Goal: Information Seeking & Learning: Learn about a topic

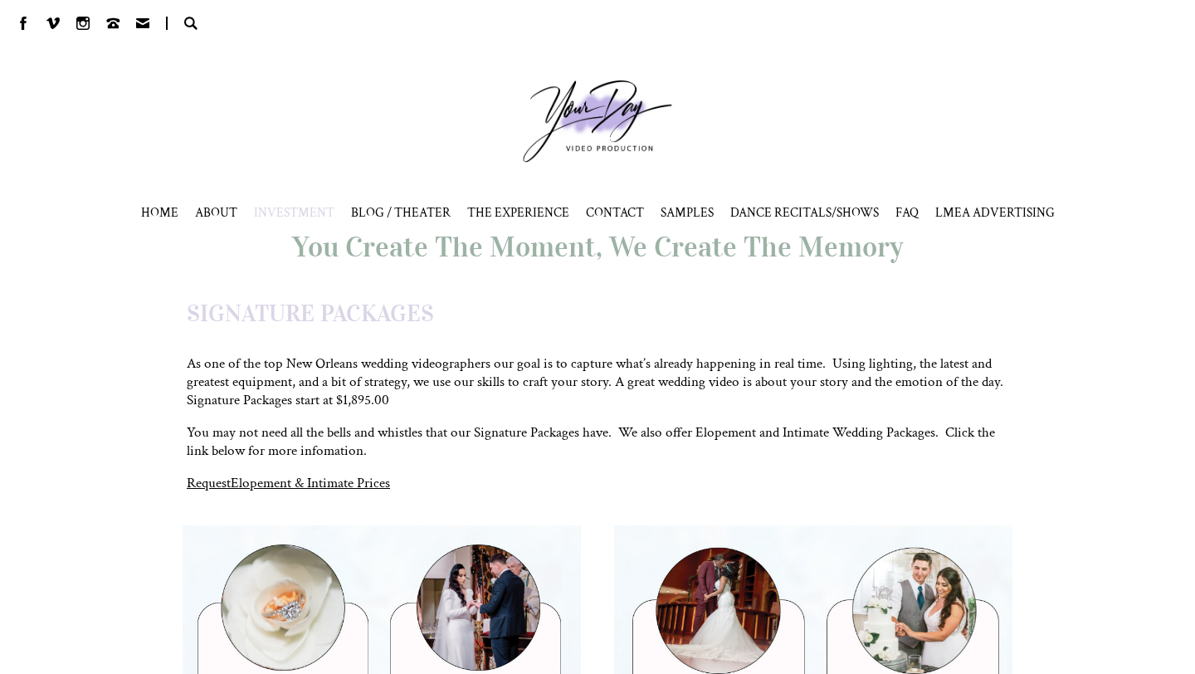
click at [311, 212] on span "INVESTMENT" at bounding box center [294, 212] width 81 height 17
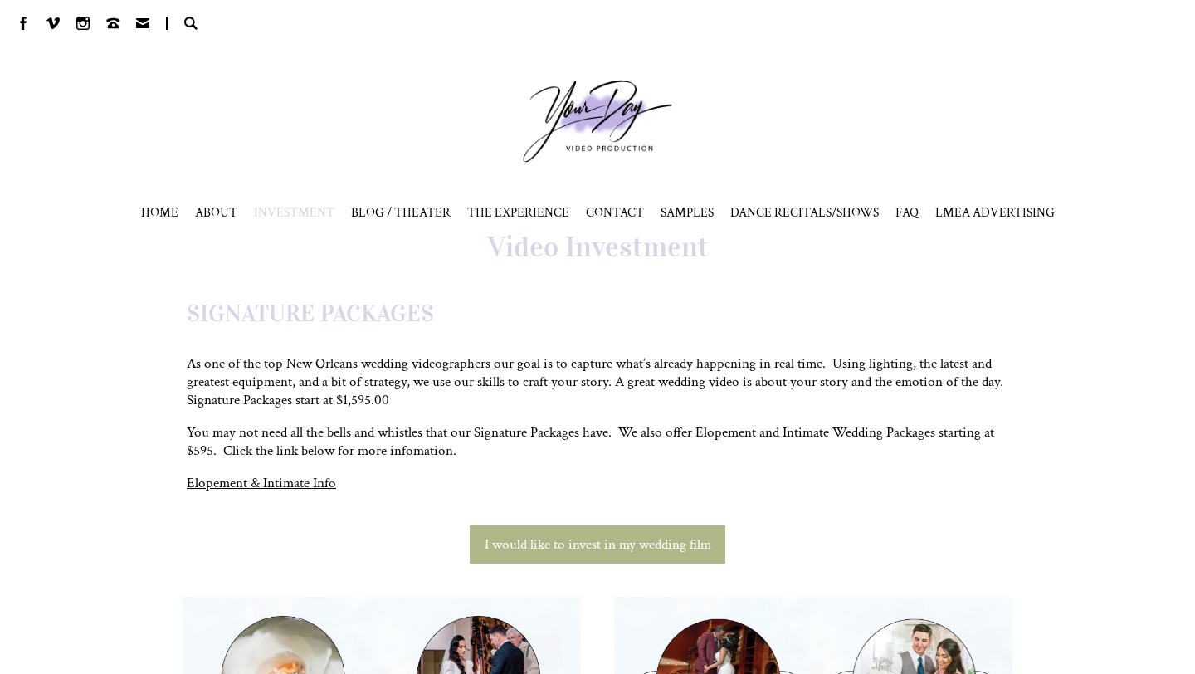
click at [661, 204] on span "SAMPLES" at bounding box center [687, 212] width 53 height 17
click at [674, 250] on link "VIDEO" at bounding box center [680, 245] width 39 height 17
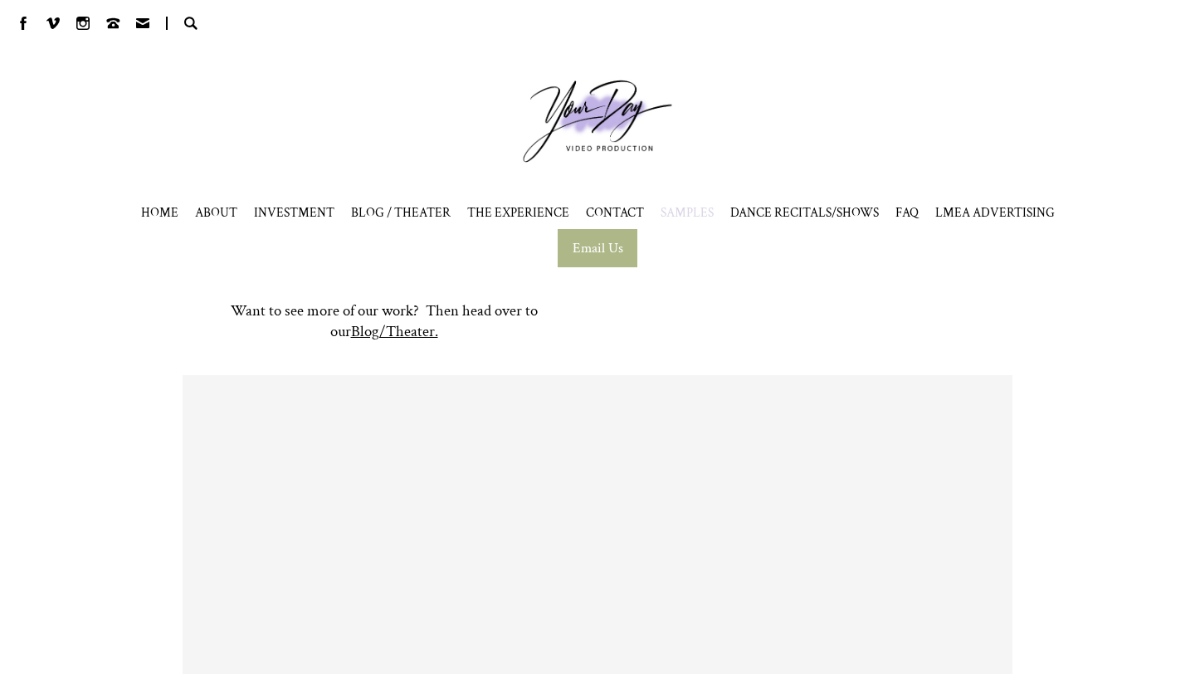
click at [80, 27] on span at bounding box center [82, 23] width 13 height 13
